Goal: Transaction & Acquisition: Purchase product/service

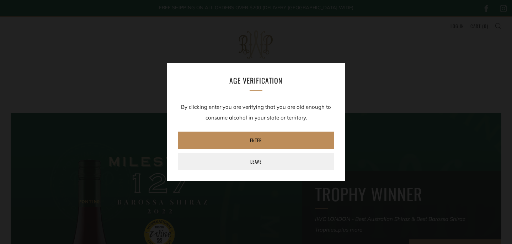
click at [244, 146] on link "Enter" at bounding box center [256, 140] width 156 height 17
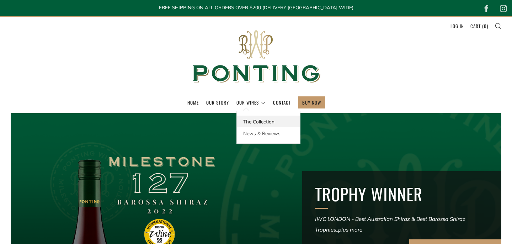
click at [250, 123] on link "The Collection" at bounding box center [268, 122] width 63 height 12
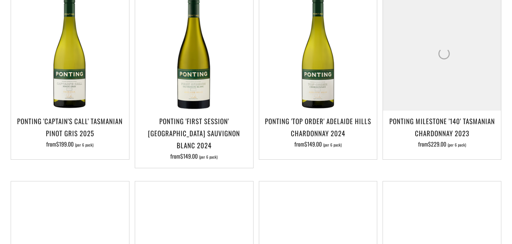
scroll to position [183, 0]
